Goal: Find specific page/section: Find specific page/section

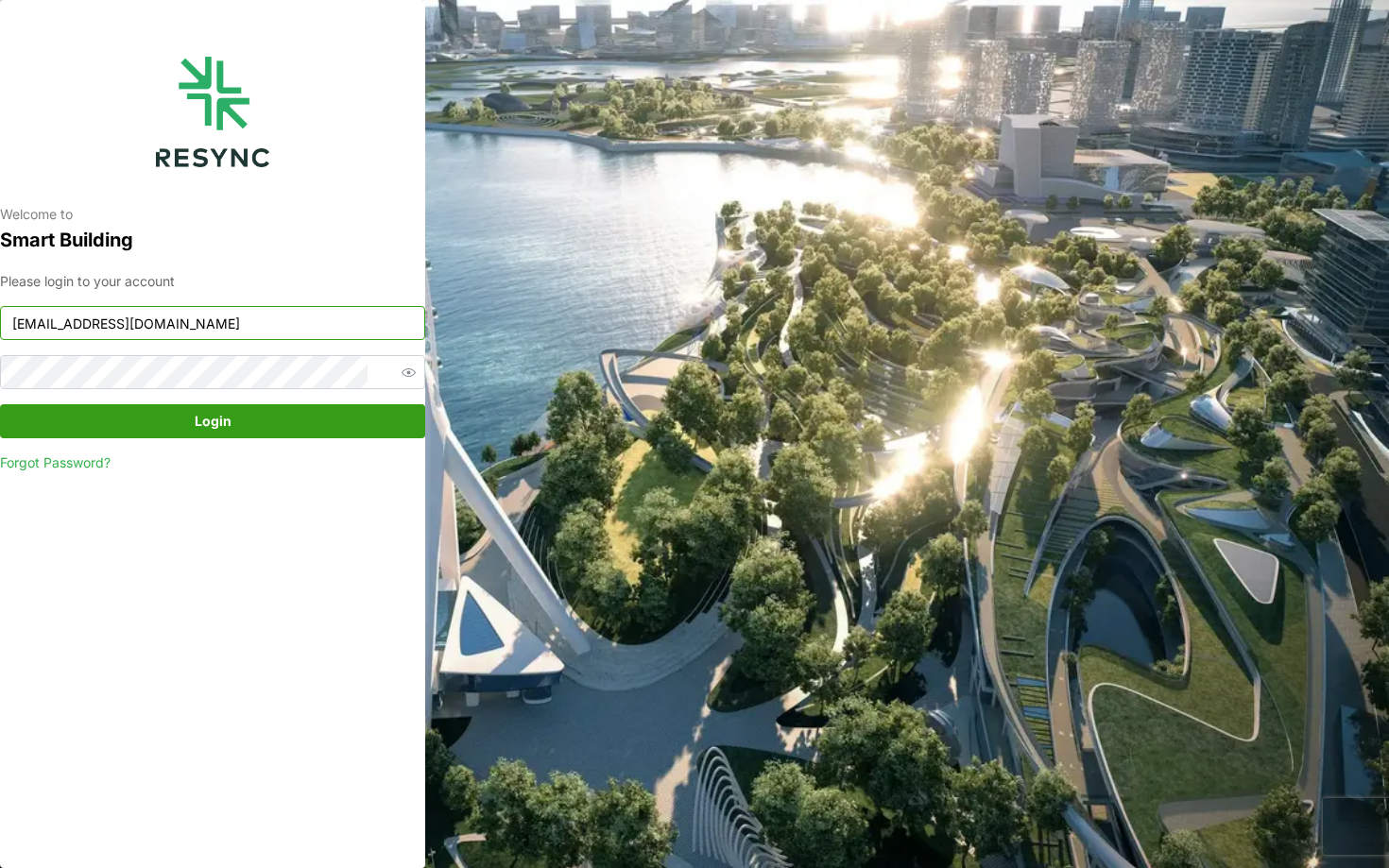
click at [267, 329] on input "[EMAIL_ADDRESS][DOMAIN_NAME]" at bounding box center [212, 322] width 425 height 34
type input "[EMAIL_ADDRESS][DOMAIN_NAME]"
click at [226, 437] on span "Login" at bounding box center [213, 421] width 37 height 32
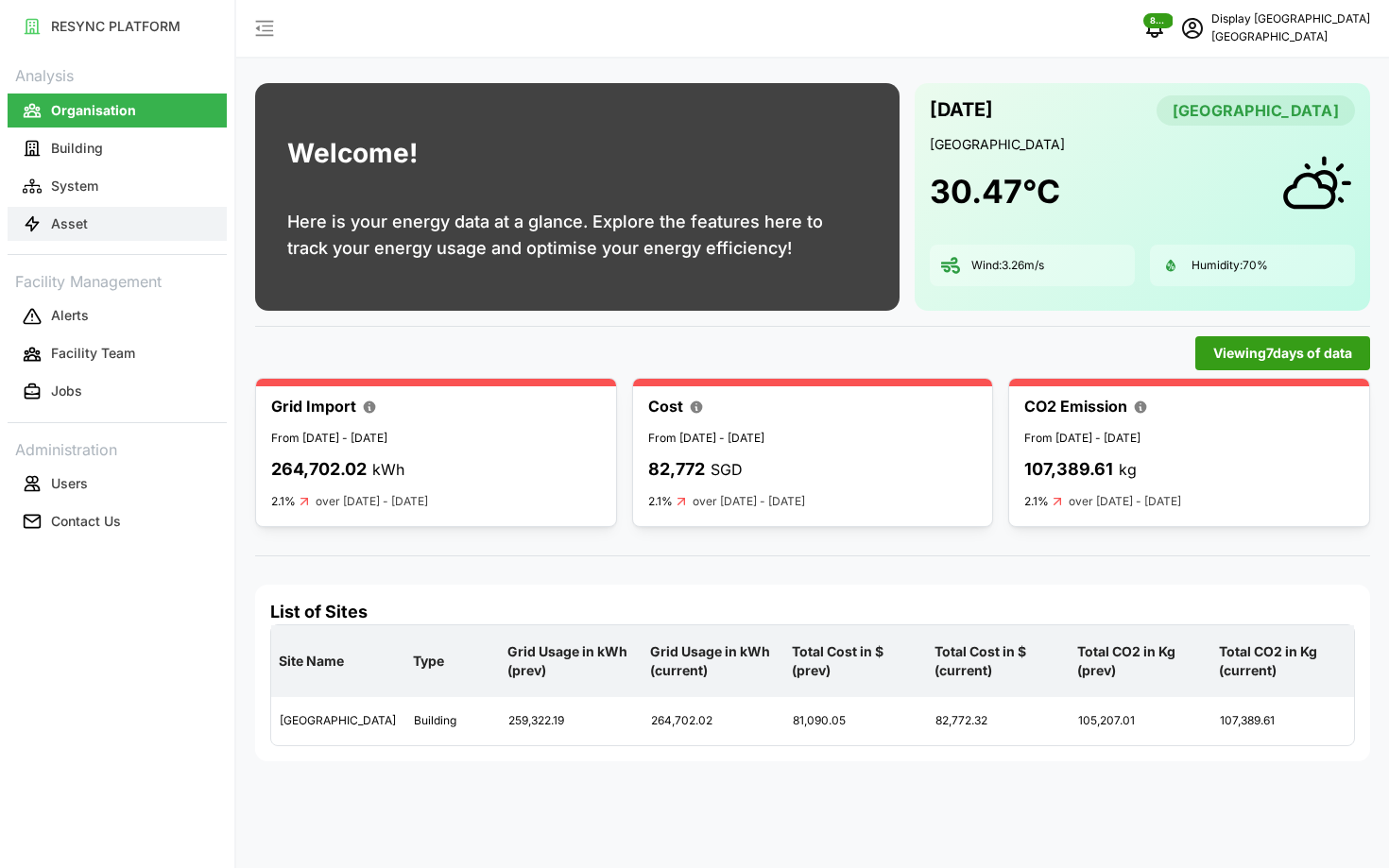
click at [56, 212] on button "Asset" at bounding box center [117, 223] width 219 height 34
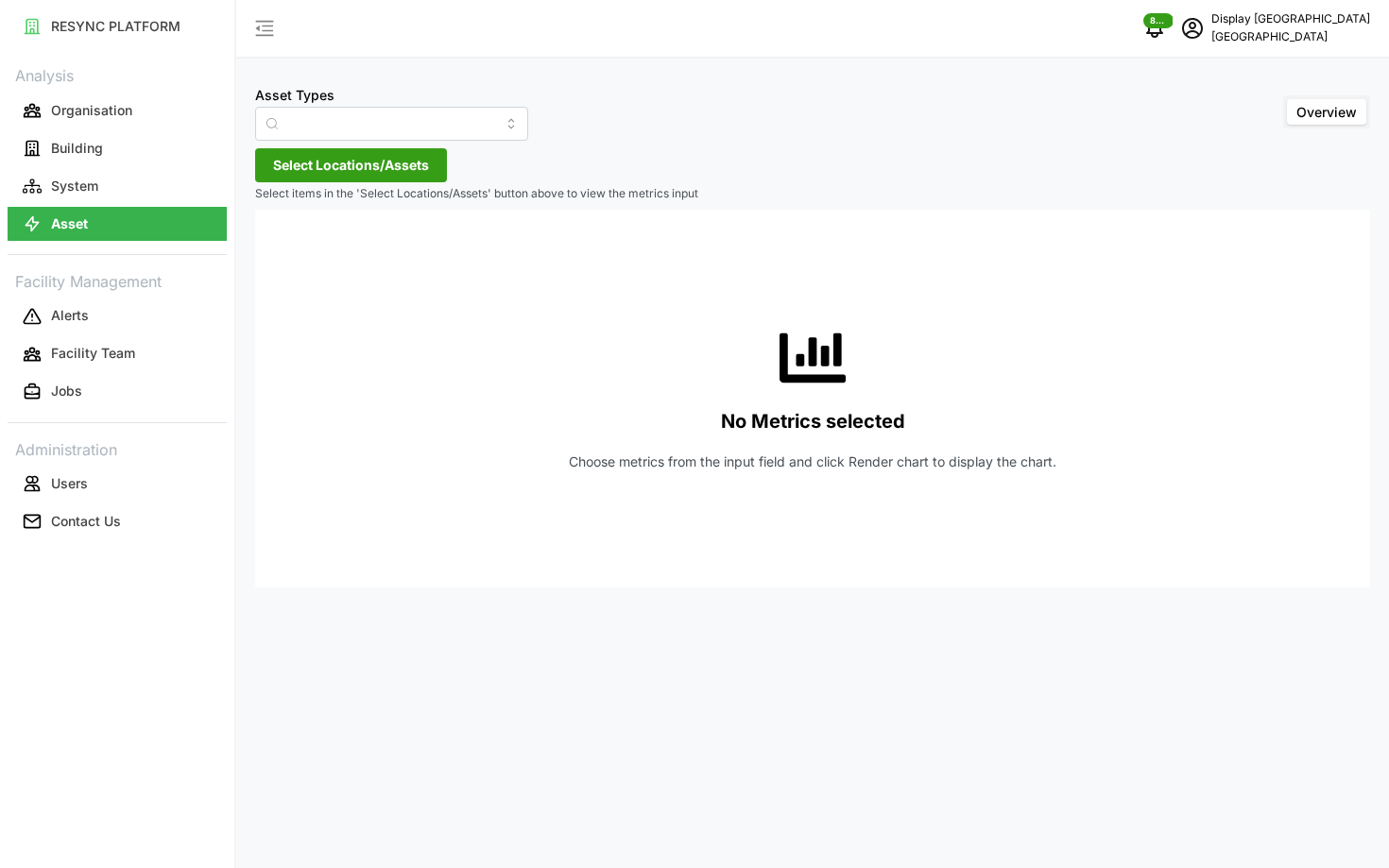
type input "Air Handling Unit"
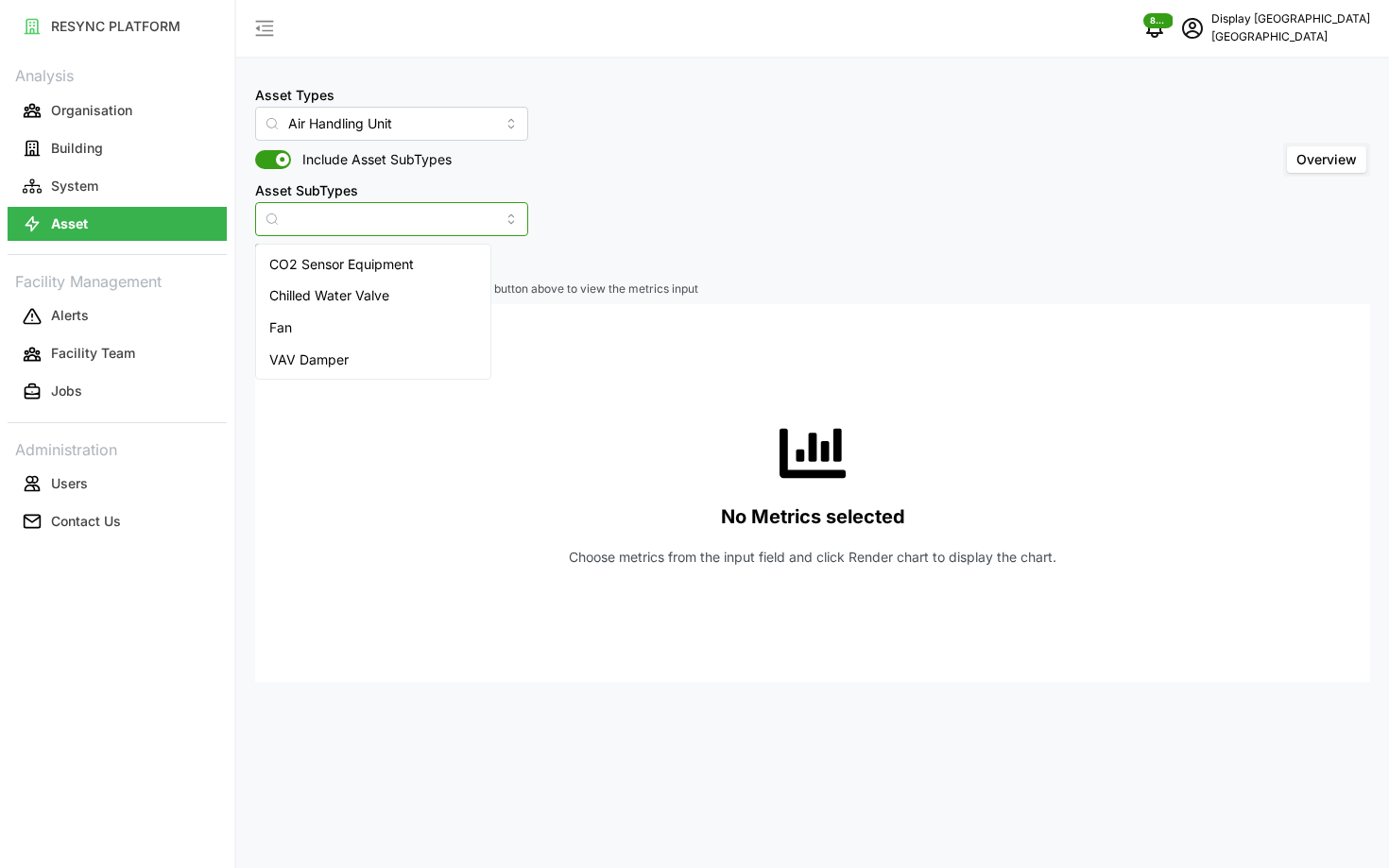
click at [380, 230] on input "Asset SubTypes" at bounding box center [392, 218] width 273 height 34
click at [374, 348] on div "VAV Damper" at bounding box center [373, 359] width 227 height 32
type input "VAV Damper"
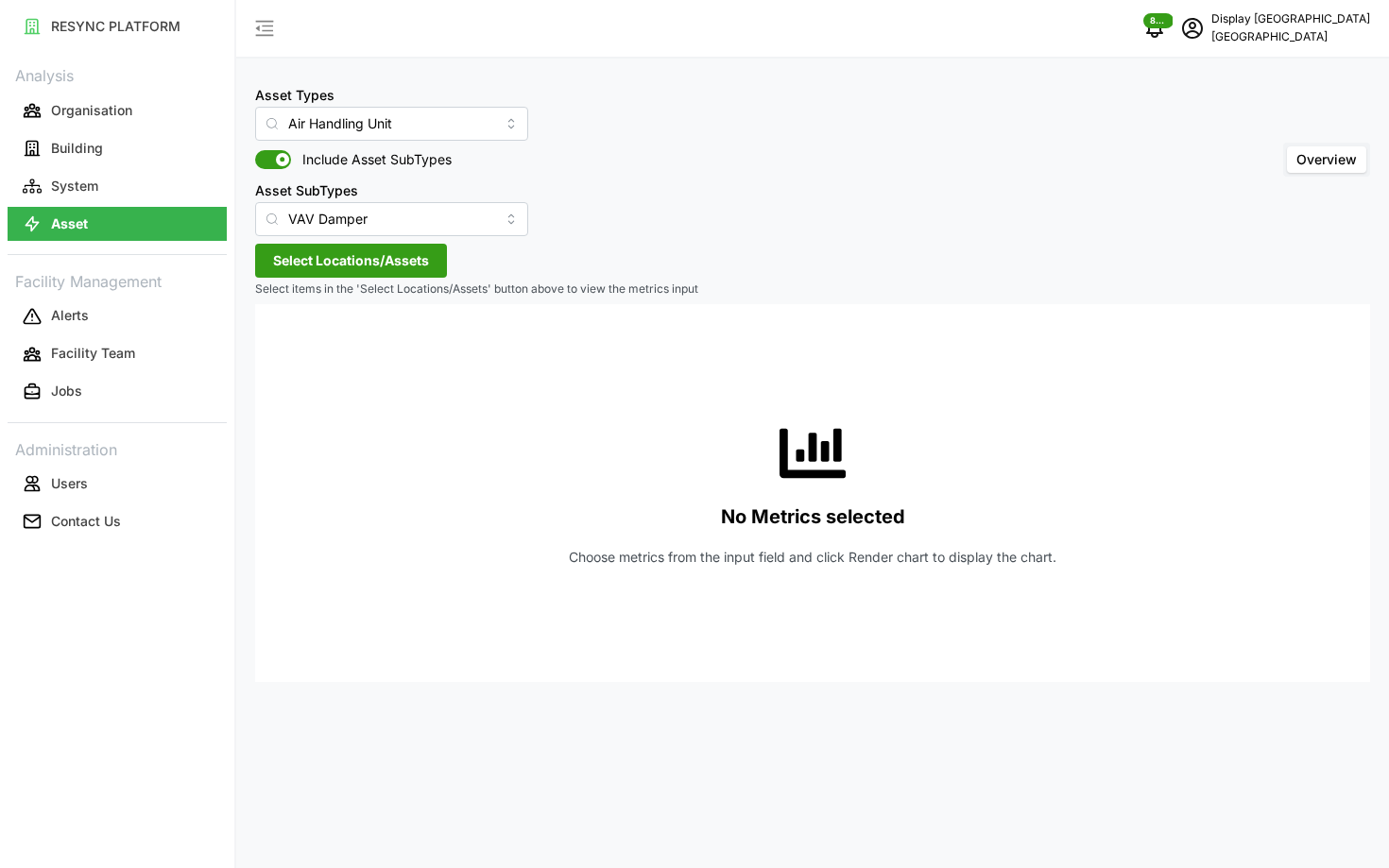
click at [381, 276] on span "Select Locations/Assets" at bounding box center [351, 260] width 156 height 32
click at [274, 342] on icon at bounding box center [280, 346] width 16 height 16
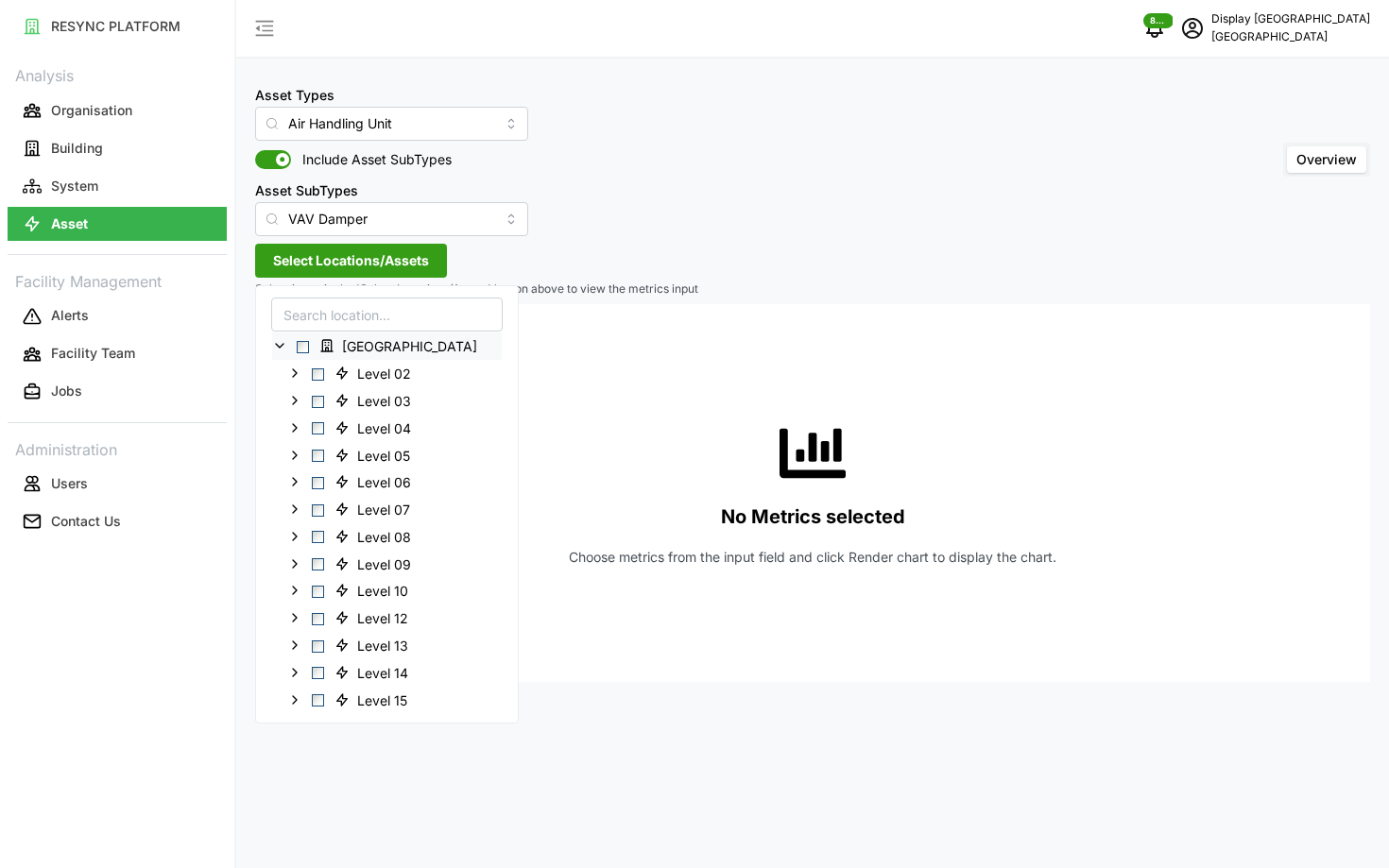
click at [306, 351] on span "Select Office Tower" at bounding box center [302, 347] width 13 height 13
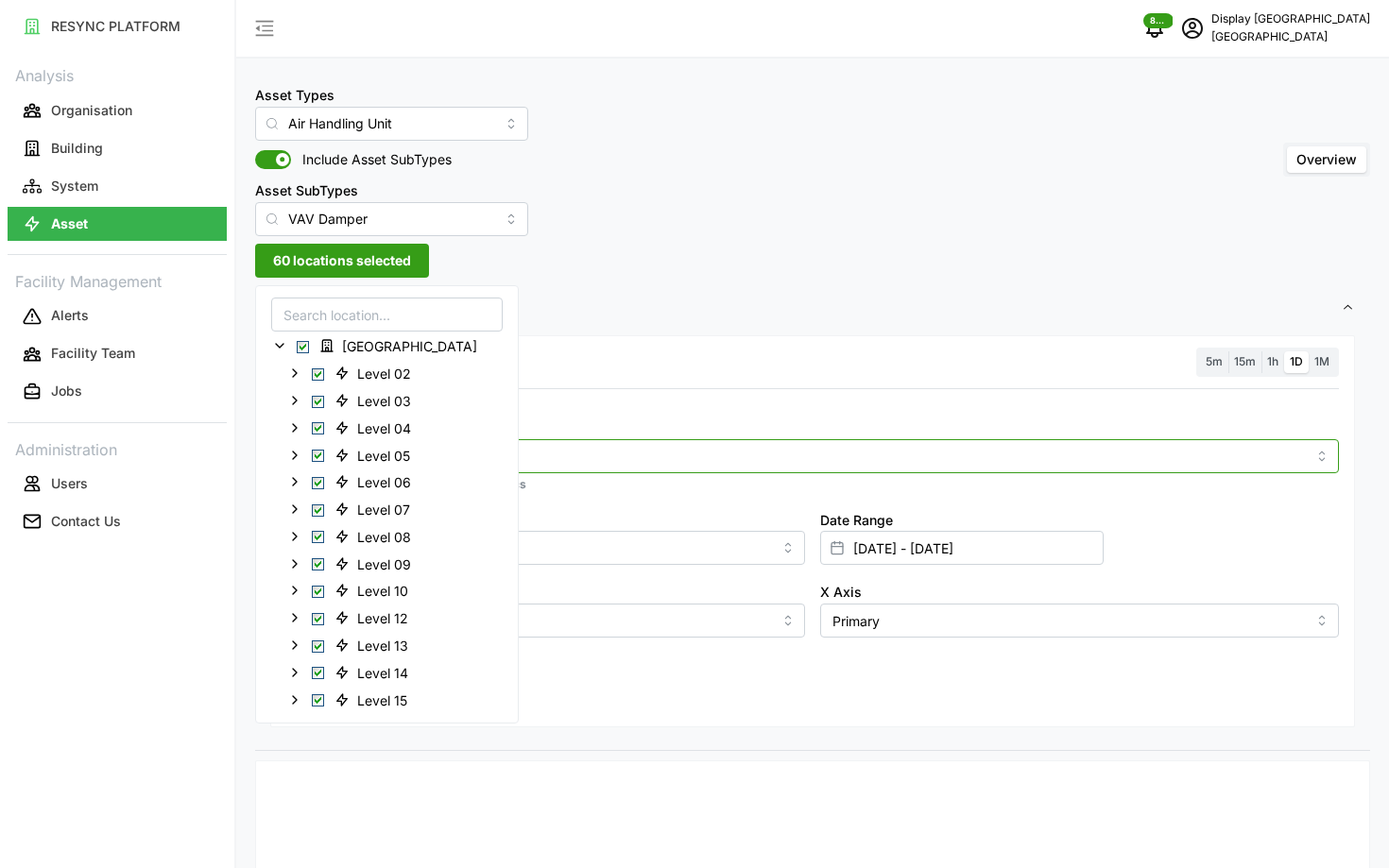
click at [559, 471] on div at bounding box center [813, 456] width 1053 height 34
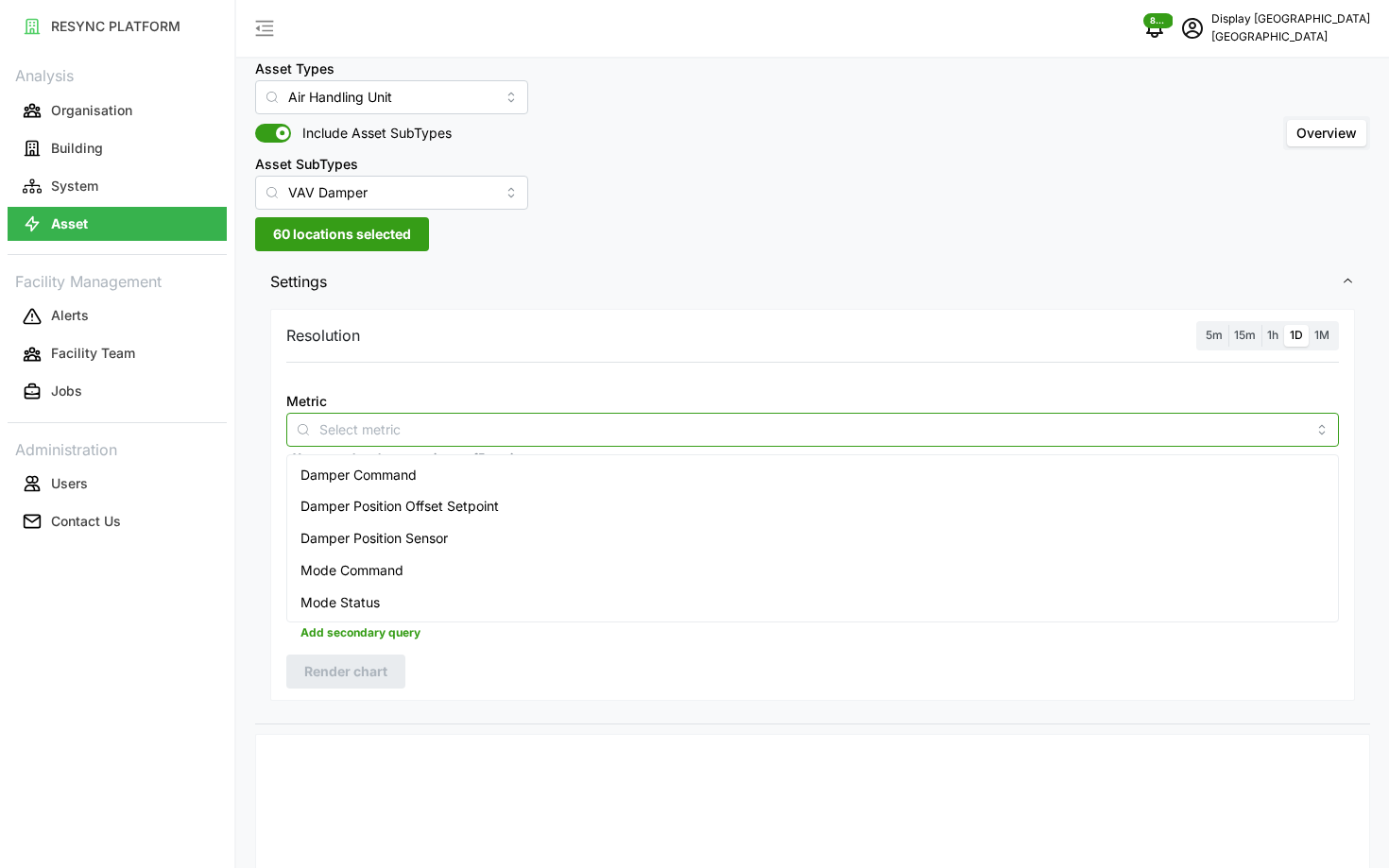
scroll to position [23, 0]
